Goal: Task Accomplishment & Management: Manage account settings

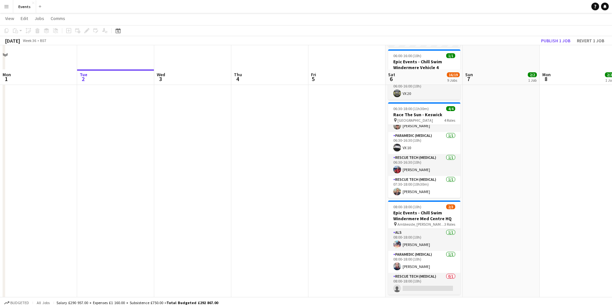
scroll to position [290, 0]
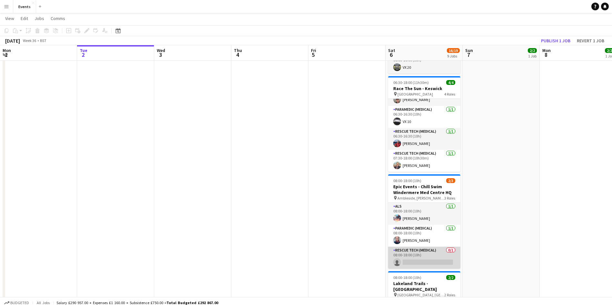
click at [438, 260] on app-card-role "Rescue Tech (Medical) 0/1 08:00-18:00 (10h) single-neutral-actions" at bounding box center [424, 257] width 72 height 22
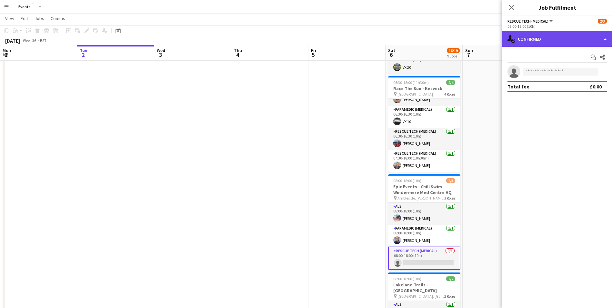
click at [549, 33] on div "single-neutral-actions-check-2 Confirmed" at bounding box center [557, 38] width 110 height 15
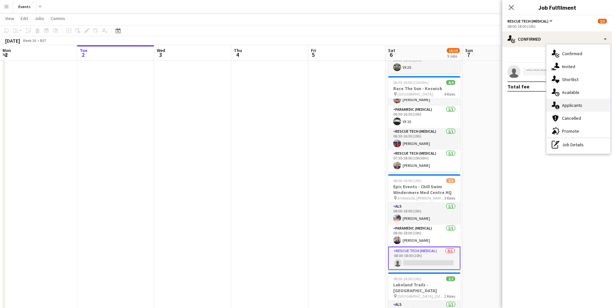
click at [569, 109] on div "single-neutral-actions-information Applicants" at bounding box center [578, 105] width 64 height 13
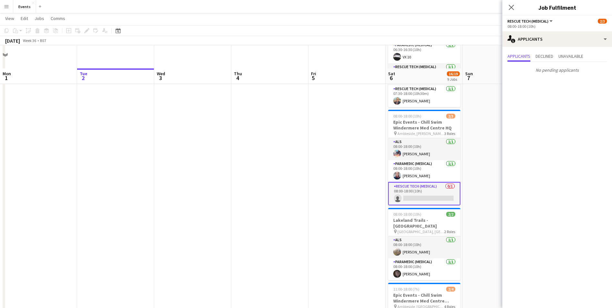
scroll to position [419, 0]
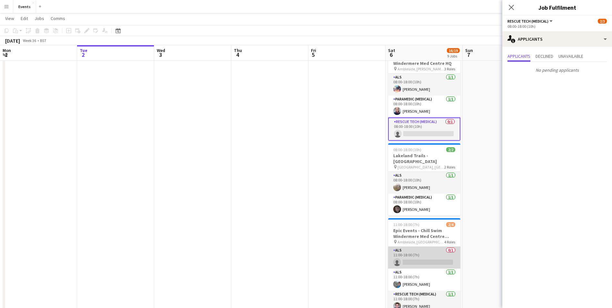
click at [432, 257] on app-card-role "ALS 0/1 11:00-18:00 (7h) single-neutral-actions" at bounding box center [424, 257] width 72 height 22
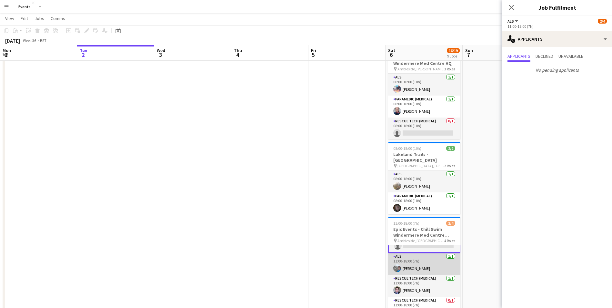
scroll to position [22, 0]
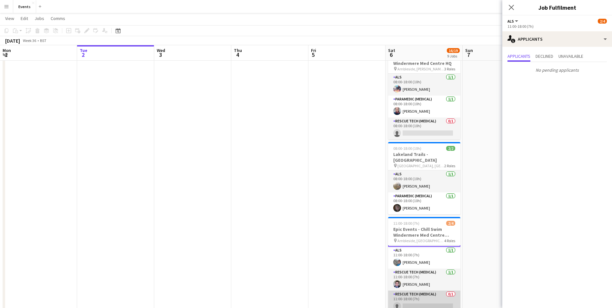
click at [429, 298] on app-card-role "Rescue Tech (Medical) 0/1 11:00-18:00 (7h) single-neutral-actions" at bounding box center [424, 301] width 72 height 22
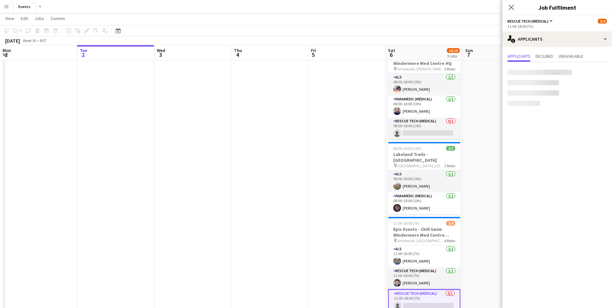
scroll to position [21, 0]
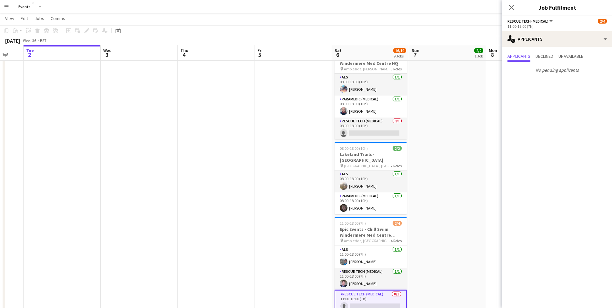
drag, startPoint x: 466, startPoint y: 140, endPoint x: 335, endPoint y: 160, distance: 132.3
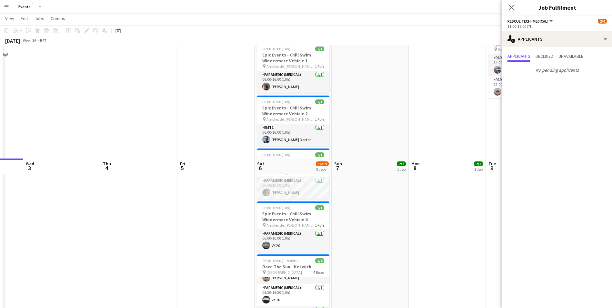
scroll to position [0, 0]
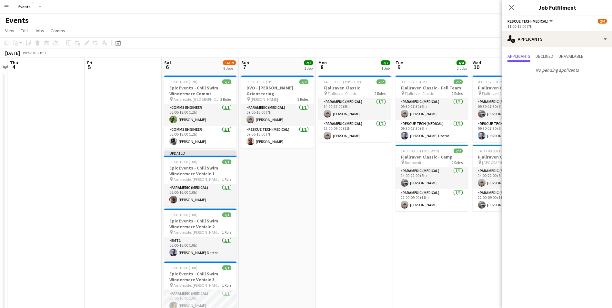
drag, startPoint x: 410, startPoint y: 229, endPoint x: 269, endPoint y: 219, distance: 141.9
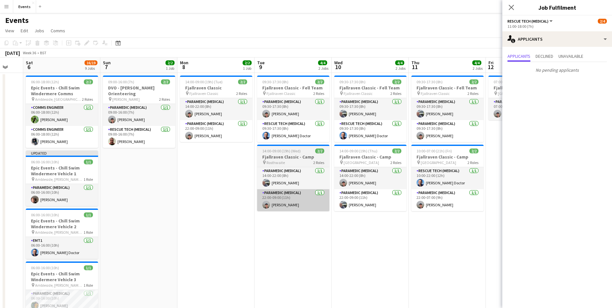
drag, startPoint x: 369, startPoint y: 222, endPoint x: 174, endPoint y: 210, distance: 196.1
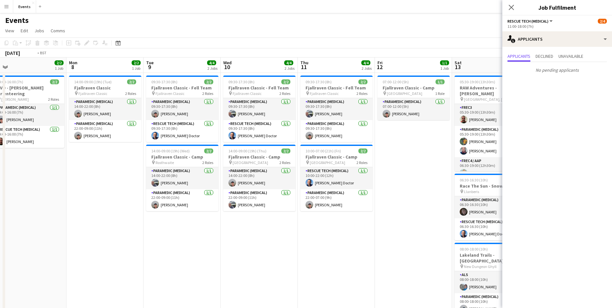
scroll to position [0, 222]
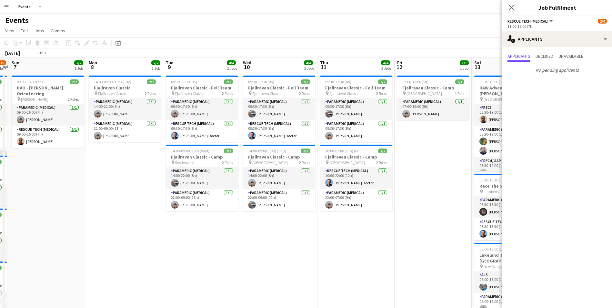
drag, startPoint x: 377, startPoint y: 261, endPoint x: 89, endPoint y: 218, distance: 291.8
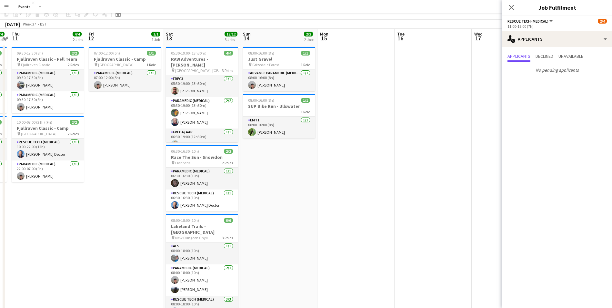
scroll to position [0, 0]
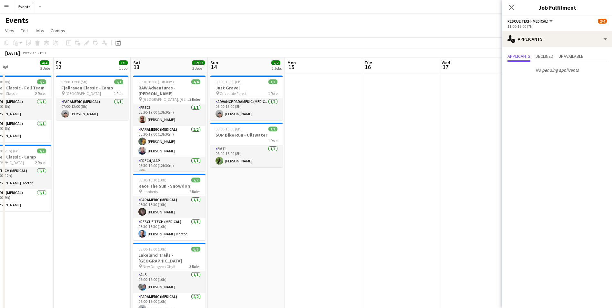
drag, startPoint x: 374, startPoint y: 237, endPoint x: 109, endPoint y: 212, distance: 265.8
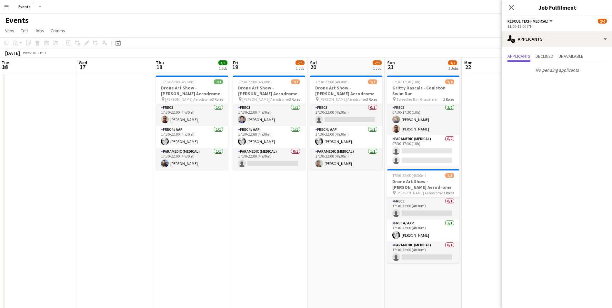
drag, startPoint x: 315, startPoint y: 242, endPoint x: 204, endPoint y: 224, distance: 112.7
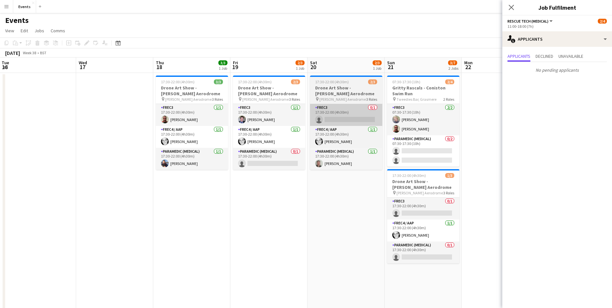
scroll to position [0, 236]
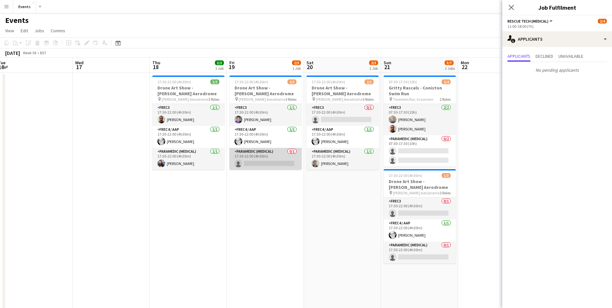
click at [268, 167] on app-card-role "Paramedic (Medical) 0/1 17:30-22:00 (4h30m) single-neutral-actions" at bounding box center [265, 159] width 72 height 22
click at [268, 167] on app-card-role "Paramedic (Medical) 0/1 17:30-22:00 (4h30m) single-neutral-actions" at bounding box center [265, 159] width 72 height 23
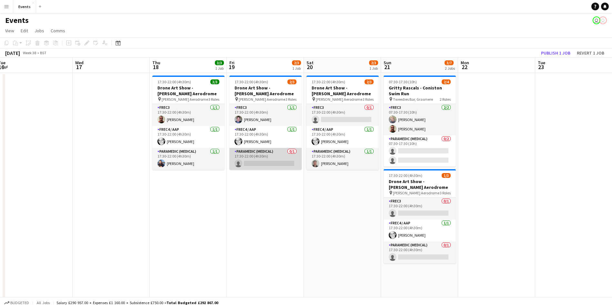
click at [270, 161] on app-card-role "Paramedic (Medical) 0/1 17:30-22:00 (4h30m) single-neutral-actions" at bounding box center [265, 159] width 72 height 22
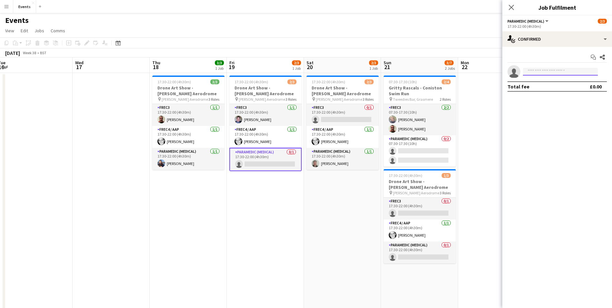
click at [562, 71] on input at bounding box center [560, 72] width 75 height 8
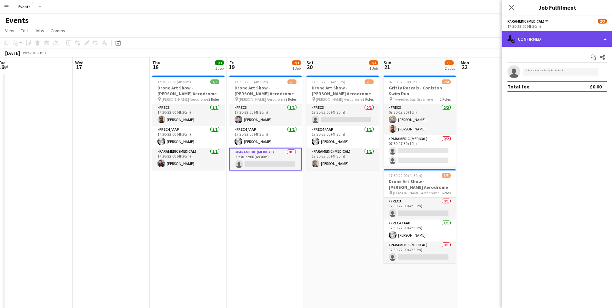
click at [543, 38] on div "single-neutral-actions-check-2 Confirmed" at bounding box center [557, 38] width 110 height 15
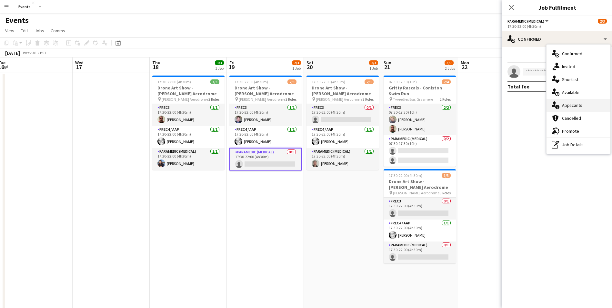
click at [555, 103] on icon at bounding box center [553, 103] width 4 height 5
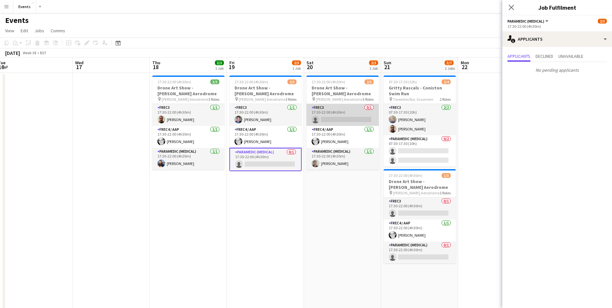
click at [331, 120] on app-card-role "FREC3 0/1 17:30-22:00 (4h30m) single-neutral-actions" at bounding box center [342, 115] width 72 height 22
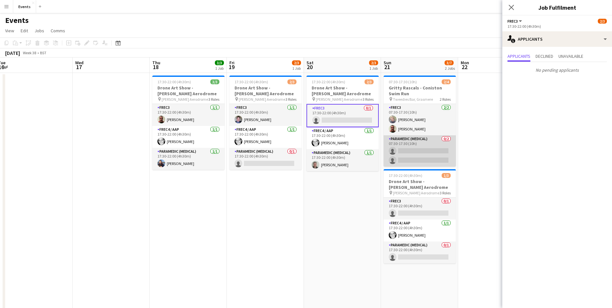
click at [419, 149] on app-card-role "Paramedic (Medical) 0/2 07:30-17:30 (10h) single-neutral-actions single-neutral…" at bounding box center [419, 150] width 72 height 31
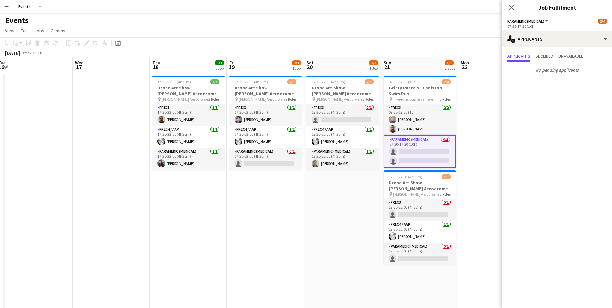
click at [428, 161] on app-card-role "Paramedic (Medical) 0/2 07:30-17:30 (10h) single-neutral-actions single-neutral…" at bounding box center [419, 151] width 72 height 33
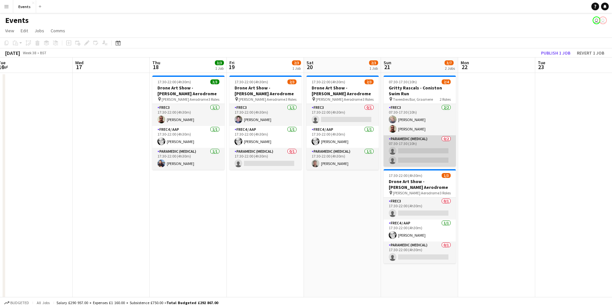
click at [428, 161] on app-card-role "Paramedic (Medical) 0/2 07:30-17:30 (10h) single-neutral-actions single-neutral…" at bounding box center [419, 150] width 72 height 31
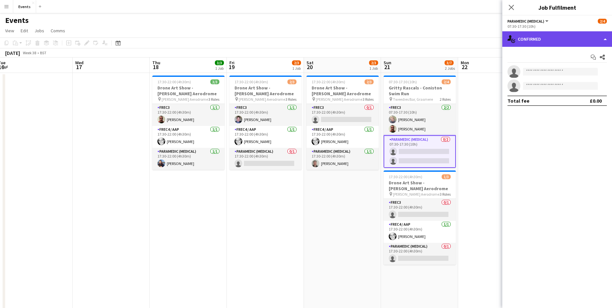
click at [533, 37] on div "single-neutral-actions-check-2 Confirmed" at bounding box center [557, 38] width 110 height 15
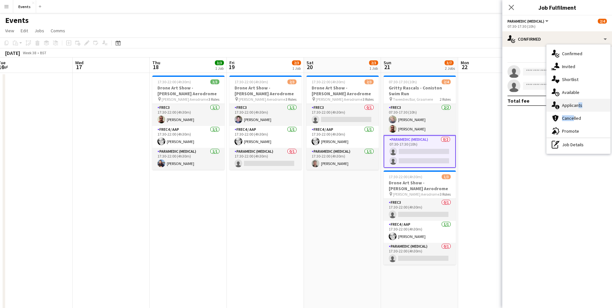
drag, startPoint x: 572, startPoint y: 114, endPoint x: 576, endPoint y: 105, distance: 9.7
click at [576, 105] on div "single-neutral-actions-check-2 Confirmed single-neutral-actions-share-1 Invited…" at bounding box center [578, 98] width 64 height 109
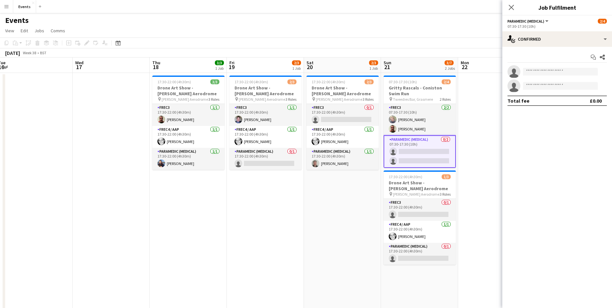
click at [576, 105] on div "Total fee £0.00" at bounding box center [556, 100] width 99 height 10
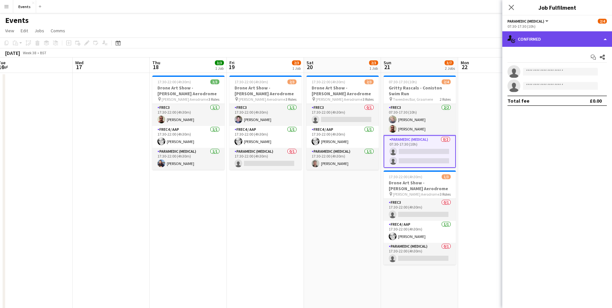
click at [548, 33] on div "single-neutral-actions-check-2 Confirmed" at bounding box center [557, 38] width 110 height 15
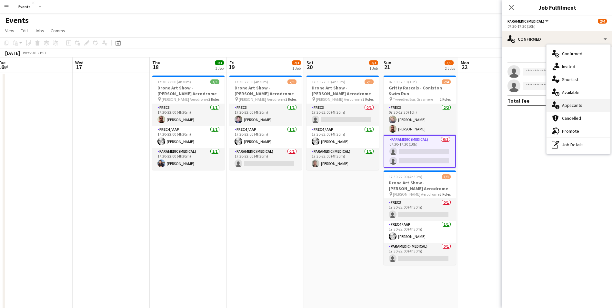
click at [572, 109] on div "single-neutral-actions-information Applicants" at bounding box center [578, 105] width 64 height 13
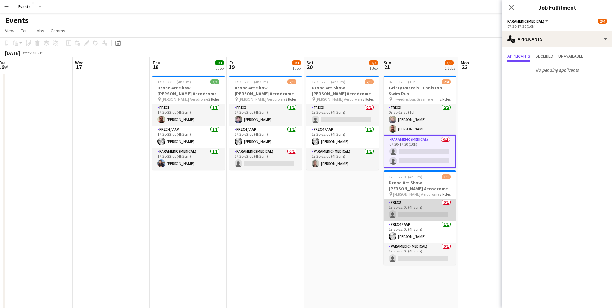
click at [423, 214] on app-card-role "FREC3 0/1 17:30-22:00 (4h30m) single-neutral-actions" at bounding box center [419, 210] width 72 height 22
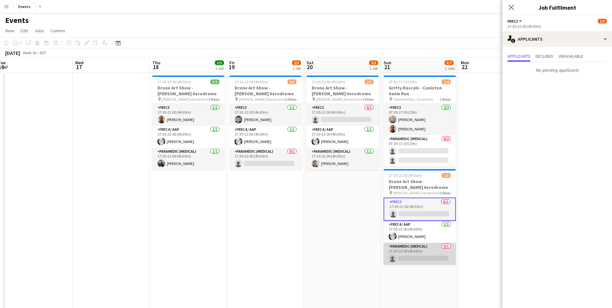
click at [423, 259] on app-card-role "Paramedic (Medical) 0/1 17:30-22:00 (4h30m) single-neutral-actions" at bounding box center [419, 253] width 72 height 22
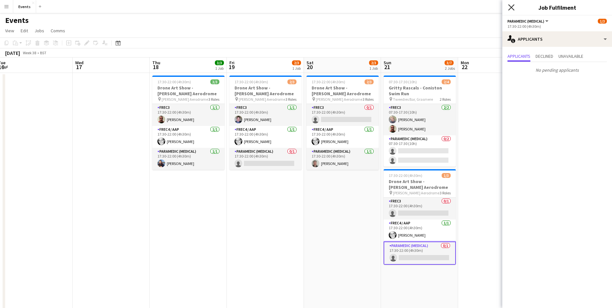
click at [509, 9] on icon at bounding box center [511, 7] width 6 height 6
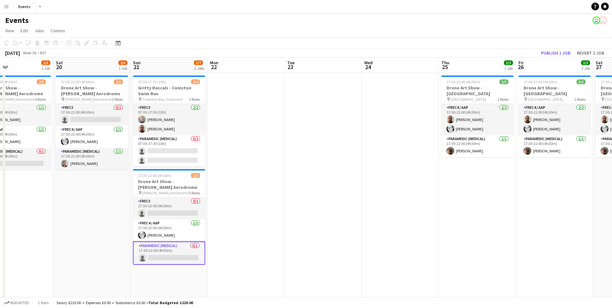
drag, startPoint x: 488, startPoint y: 221, endPoint x: 261, endPoint y: 178, distance: 230.3
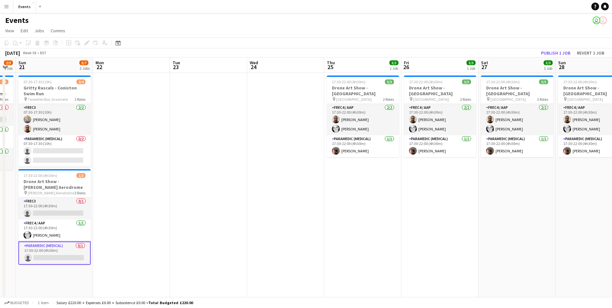
drag, startPoint x: 436, startPoint y: 215, endPoint x: 312, endPoint y: 197, distance: 125.4
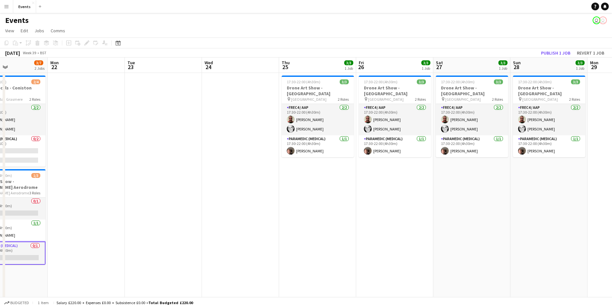
drag, startPoint x: 496, startPoint y: 261, endPoint x: 279, endPoint y: 221, distance: 221.2
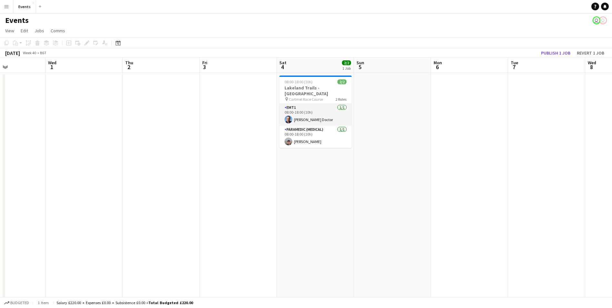
drag, startPoint x: 528, startPoint y: 250, endPoint x: 153, endPoint y: 201, distance: 378.1
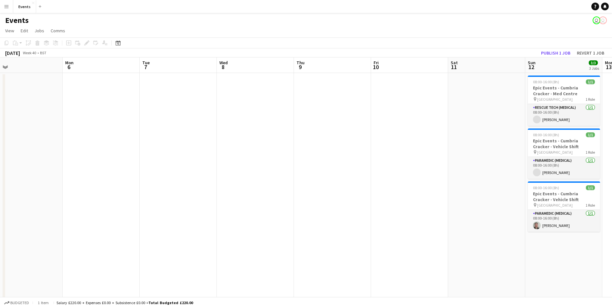
drag, startPoint x: 448, startPoint y: 191, endPoint x: 167, endPoint y: 168, distance: 282.4
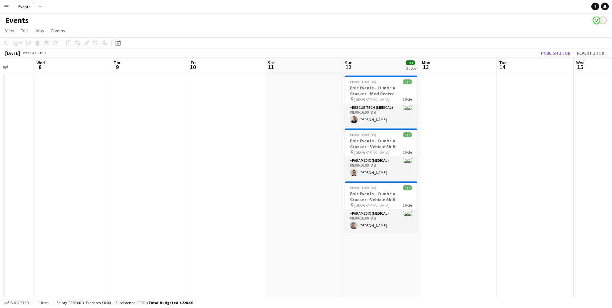
drag, startPoint x: 312, startPoint y: 185, endPoint x: 245, endPoint y: 174, distance: 68.5
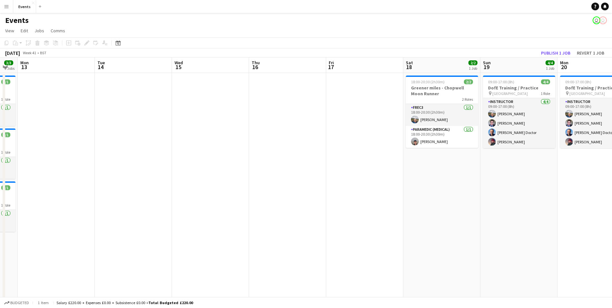
drag, startPoint x: 556, startPoint y: 200, endPoint x: 169, endPoint y: 159, distance: 389.0
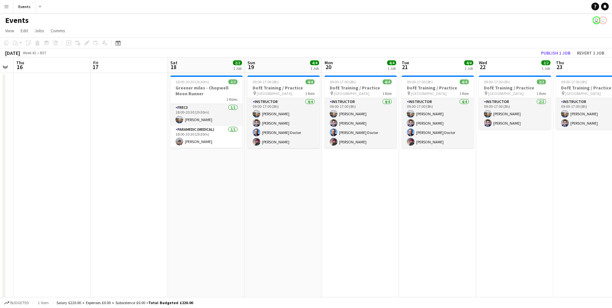
scroll to position [0, 226]
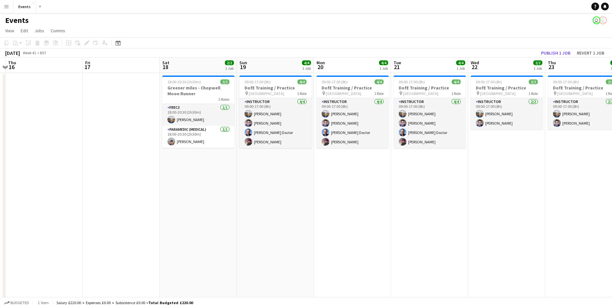
drag, startPoint x: 486, startPoint y: 240, endPoint x: 248, endPoint y: 190, distance: 243.3
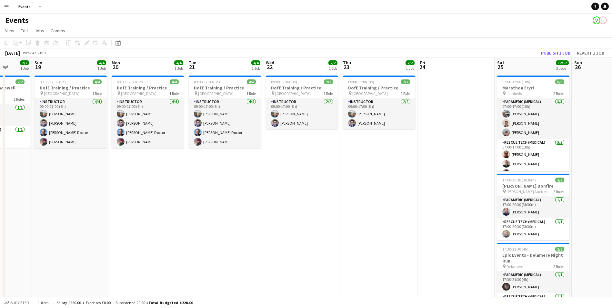
drag, startPoint x: 502, startPoint y: 217, endPoint x: 297, endPoint y: 183, distance: 207.5
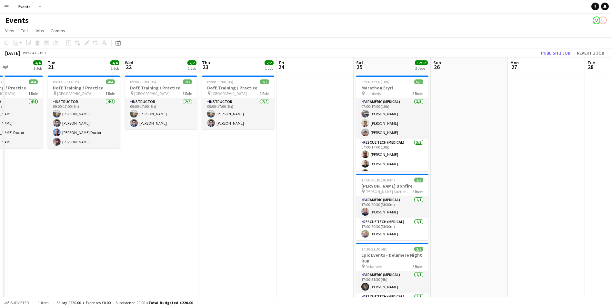
scroll to position [0, 192]
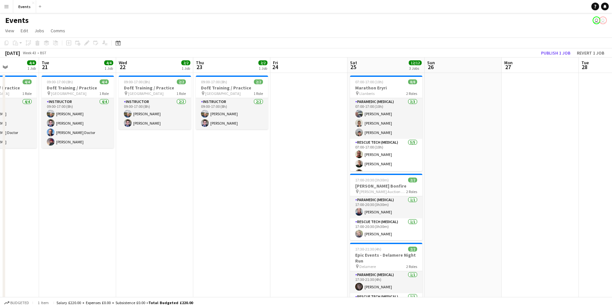
drag, startPoint x: 462, startPoint y: 182, endPoint x: 315, endPoint y: 163, distance: 148.2
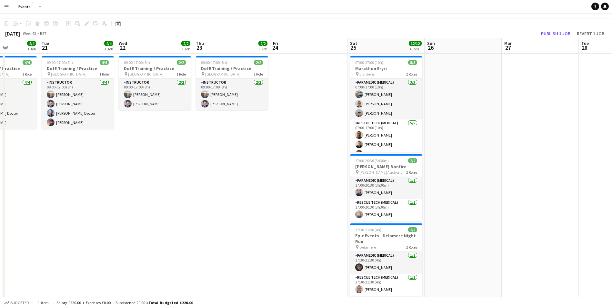
scroll to position [0, 0]
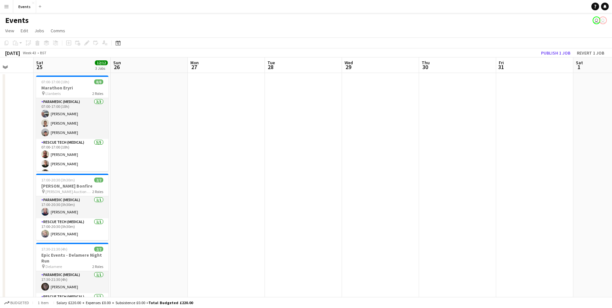
drag, startPoint x: 551, startPoint y: 222, endPoint x: 237, endPoint y: 188, distance: 315.5
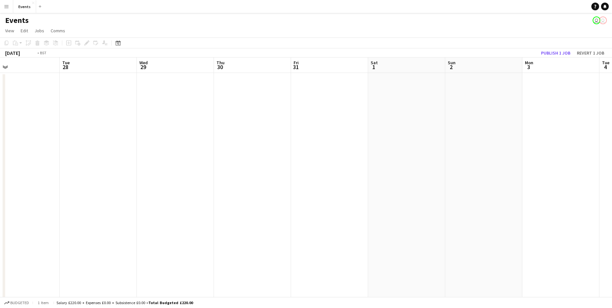
drag, startPoint x: 469, startPoint y: 221, endPoint x: 187, endPoint y: 165, distance: 287.5
drag, startPoint x: 478, startPoint y: 201, endPoint x: 214, endPoint y: 163, distance: 266.8
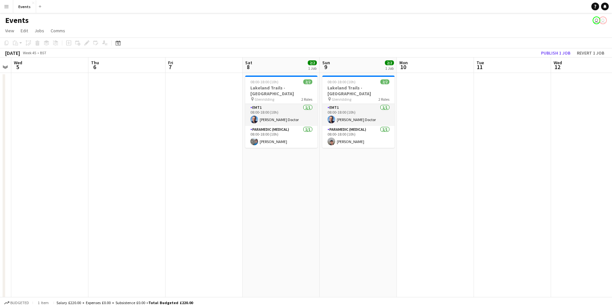
drag, startPoint x: 427, startPoint y: 213, endPoint x: 436, endPoint y: 214, distance: 9.4
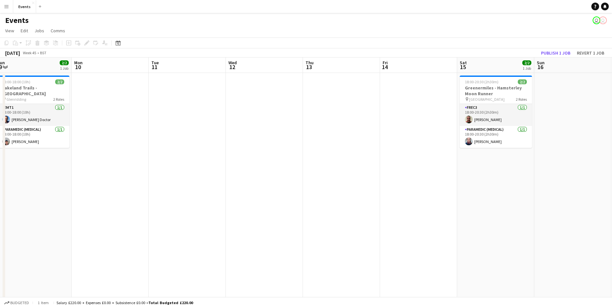
drag, startPoint x: 295, startPoint y: 201, endPoint x: 174, endPoint y: 167, distance: 126.2
drag, startPoint x: 496, startPoint y: 195, endPoint x: 224, endPoint y: 161, distance: 274.2
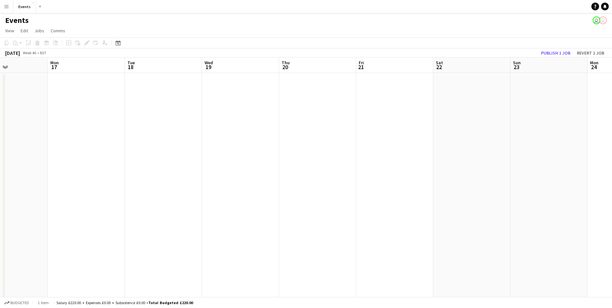
drag, startPoint x: 265, startPoint y: 138, endPoint x: 163, endPoint y: 123, distance: 102.8
drag, startPoint x: 452, startPoint y: 187, endPoint x: 252, endPoint y: 145, distance: 203.8
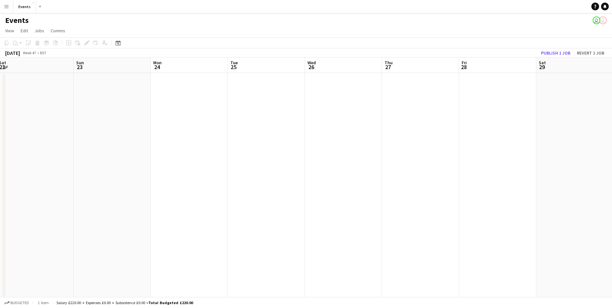
drag, startPoint x: 422, startPoint y: 186, endPoint x: 259, endPoint y: 151, distance: 167.6
drag, startPoint x: 229, startPoint y: 145, endPoint x: 532, endPoint y: 202, distance: 307.8
drag, startPoint x: 133, startPoint y: 146, endPoint x: 384, endPoint y: 200, distance: 256.5
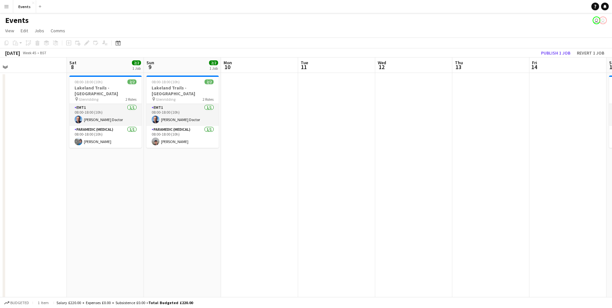
drag, startPoint x: 524, startPoint y: 225, endPoint x: 557, endPoint y: 230, distance: 33.6
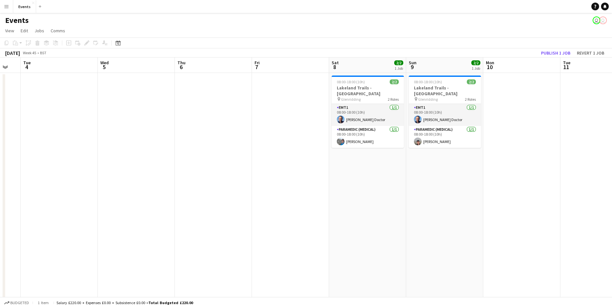
drag, startPoint x: 316, startPoint y: 169, endPoint x: 609, endPoint y: 241, distance: 301.8
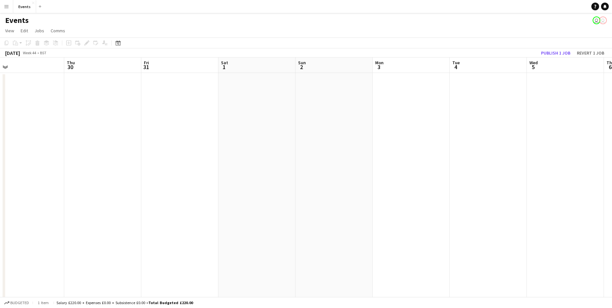
drag
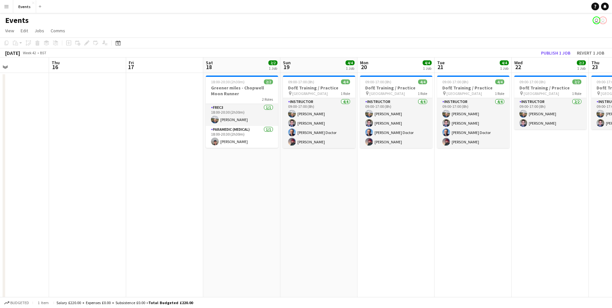
scroll to position [0, 134]
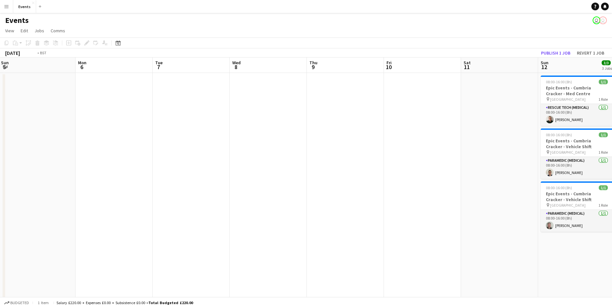
scroll to position [0, 245]
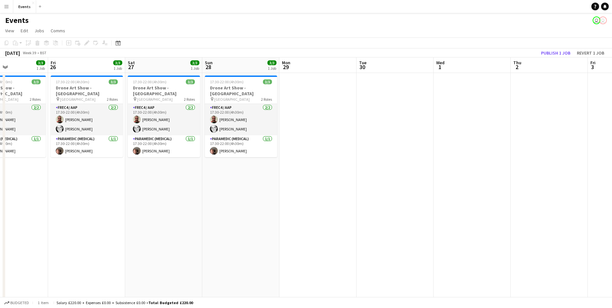
scroll to position [0, 193]
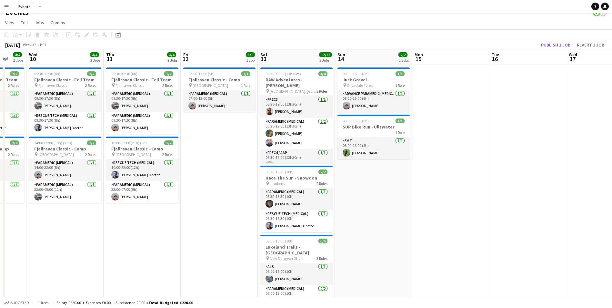
scroll to position [0, 0]
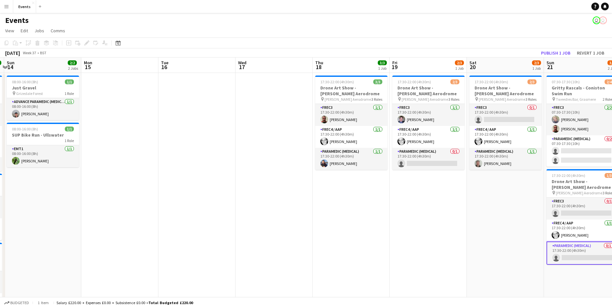
drag, startPoint x: 533, startPoint y: 226, endPoint x: 520, endPoint y: 229, distance: 14.0
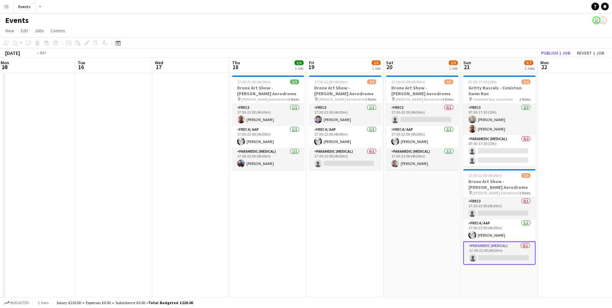
drag, startPoint x: 445, startPoint y: 240, endPoint x: 198, endPoint y: 197, distance: 251.0
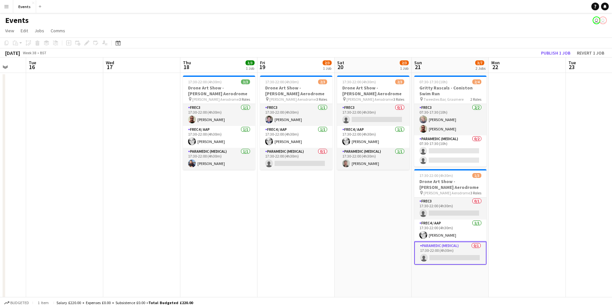
scroll to position [0, 218]
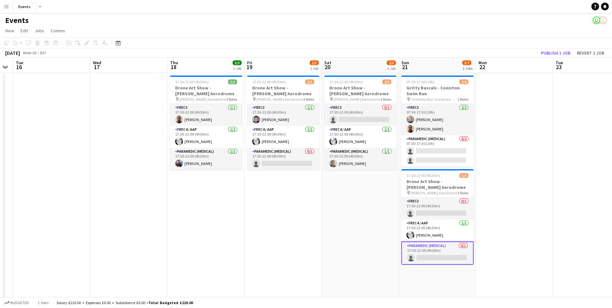
drag, startPoint x: 424, startPoint y: 240, endPoint x: 132, endPoint y: 190, distance: 295.3
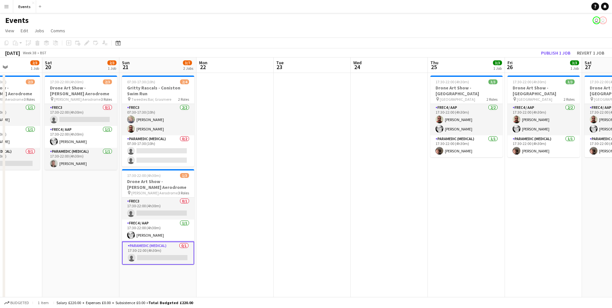
scroll to position [0, 224]
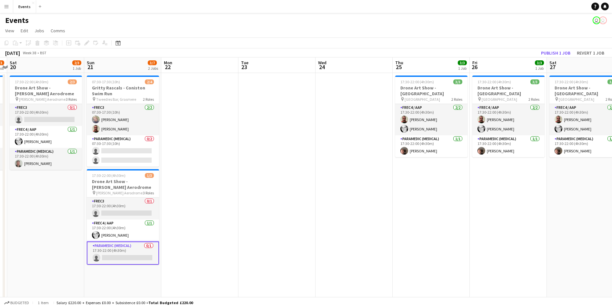
drag, startPoint x: 448, startPoint y: 271, endPoint x: 217, endPoint y: 239, distance: 234.0
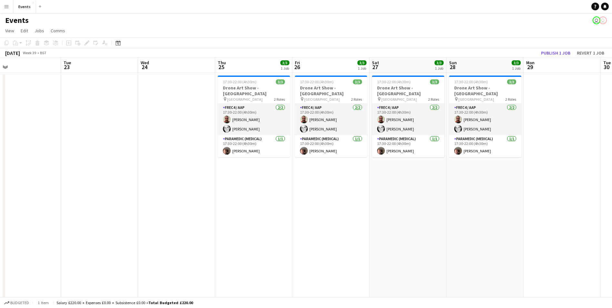
scroll to position [0, 251]
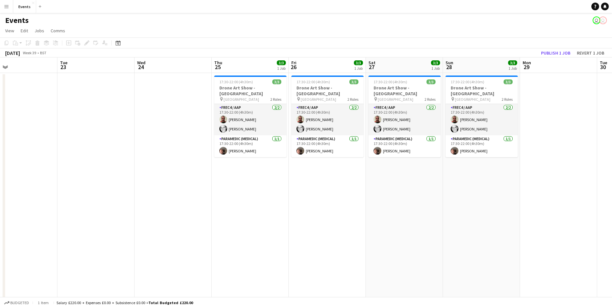
drag, startPoint x: 429, startPoint y: 269, endPoint x: 403, endPoint y: 269, distance: 26.8
